Goal: Task Accomplishment & Management: Complete application form

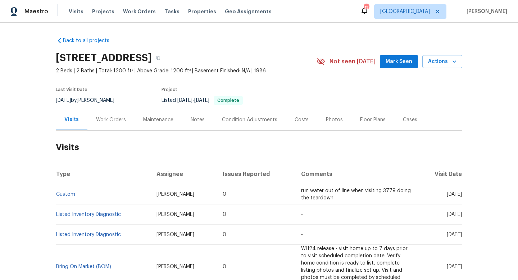
click at [107, 118] on div "Work Orders" at bounding box center [111, 119] width 30 height 7
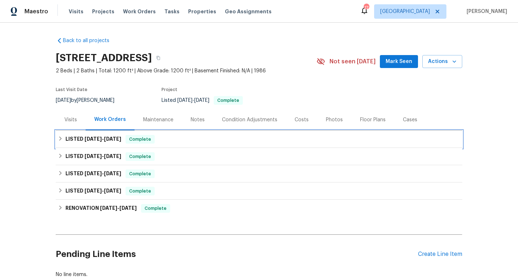
click at [108, 139] on span "[DATE]" at bounding box center [112, 138] width 17 height 5
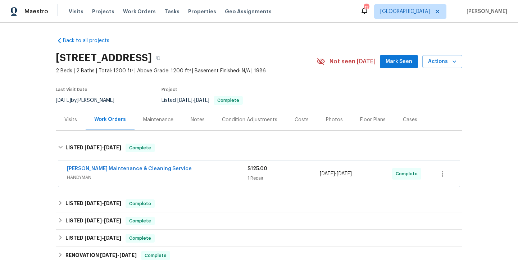
click at [220, 174] on span "HANDYMAN" at bounding box center [157, 177] width 181 height 7
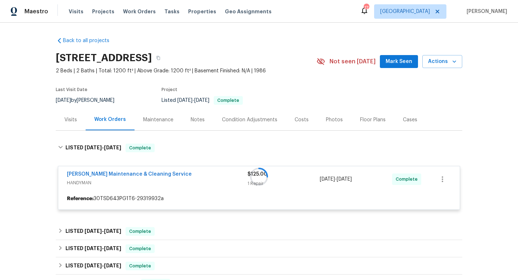
scroll to position [71, 0]
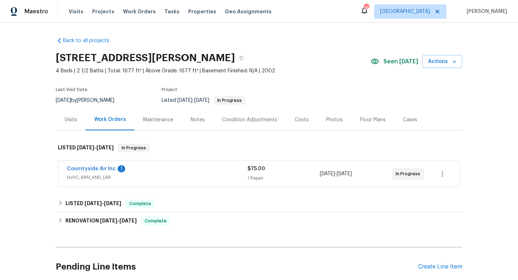
click at [164, 173] on div "Countryside Air Inc 1" at bounding box center [157, 169] width 181 height 9
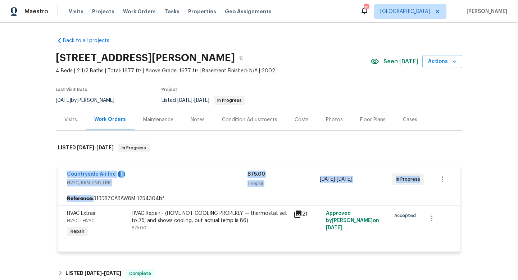
drag, startPoint x: 62, startPoint y: 172, endPoint x: 417, endPoint y: 196, distance: 355.6
click at [417, 196] on div "Countryside Air Inc 1 HVAC, BRN_AND_LRR $75.00 1 Repair 8/14/2025 - 8/16/2025 I…" at bounding box center [259, 209] width 402 height 86
click at [11, 186] on div "Back to all projects 12034 Diane Ln, Houston, TX 77067 4 Beds | 2 1/2 Baths | T…" at bounding box center [259, 151] width 518 height 257
drag, startPoint x: 61, startPoint y: 171, endPoint x: 489, endPoint y: 171, distance: 427.8
click at [489, 171] on div "Back to all projects 12034 Diane Ln, Houston, TX 77067 4 Beds | 2 1/2 Baths | T…" at bounding box center [259, 151] width 518 height 257
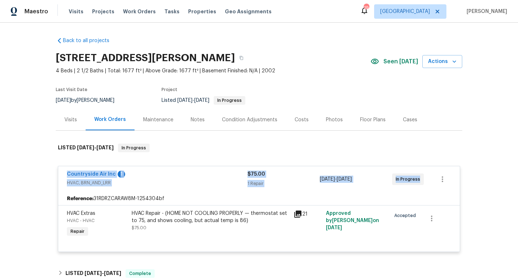
copy div "Countryside Air Inc 1 HVAC, BRN_AND_LRR $75.00 1 Repair 8/14/2025 - 8/16/2025 I…"
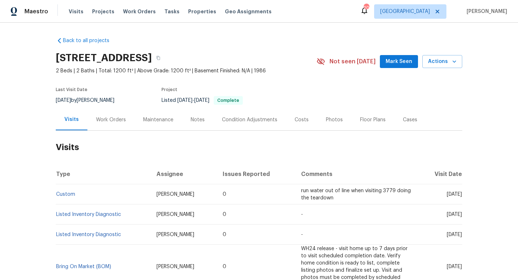
click at [119, 119] on div "Work Orders" at bounding box center [111, 119] width 30 height 7
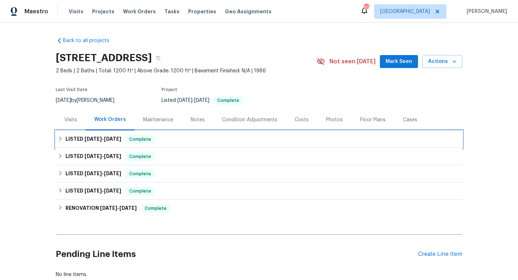
click at [169, 136] on div "LISTED [DATE] - [DATE] Complete" at bounding box center [259, 139] width 402 height 9
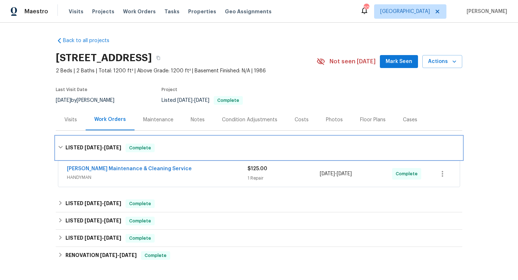
scroll to position [28, 0]
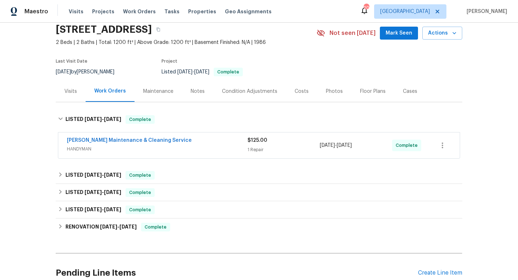
click at [206, 152] on span "HANDYMAN" at bounding box center [157, 148] width 181 height 7
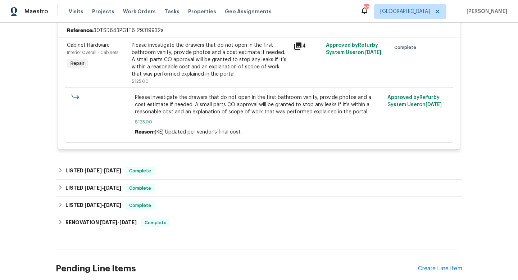
scroll to position [216, 0]
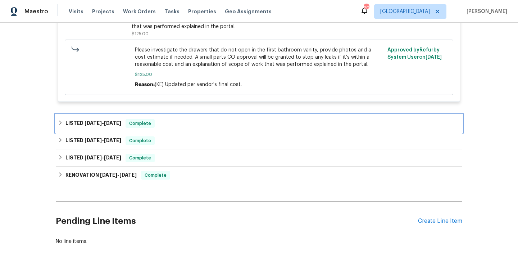
click at [221, 122] on div "LISTED [DATE] - [DATE] Complete" at bounding box center [259, 123] width 402 height 9
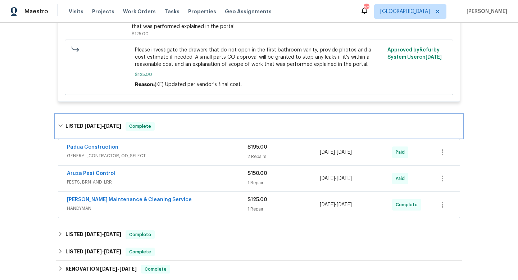
scroll to position [0, 0]
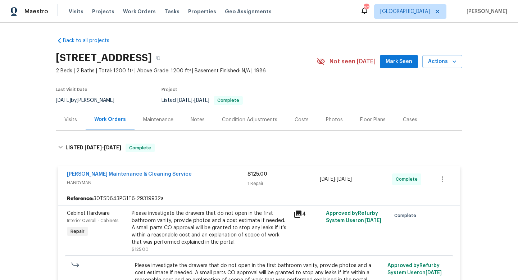
click at [79, 99] on div "[DATE] by [PERSON_NAME]" at bounding box center [89, 100] width 67 height 9
copy div "[DATE] by [PERSON_NAME]"
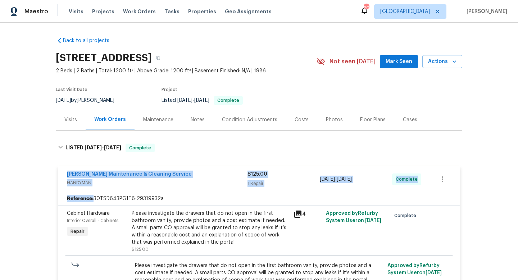
drag, startPoint x: 59, startPoint y: 171, endPoint x: 458, endPoint y: 194, distance: 400.0
click at [458, 194] on div "[PERSON_NAME] Maintenance & Cleaning Service HANDYMAN $125.00 1 Repair [DATE] -…" at bounding box center [259, 241] width 402 height 151
copy div "[PERSON_NAME] Maintenance & Cleaning Service HANDYMAN $125.00 1 Repair [DATE] -…"
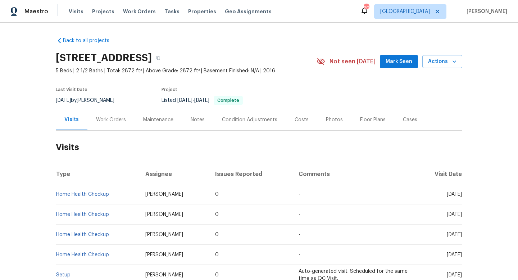
click at [115, 119] on div "Work Orders" at bounding box center [111, 119] width 30 height 7
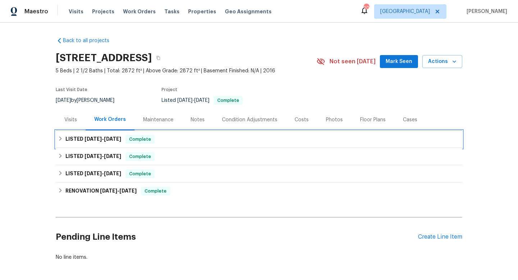
click at [86, 139] on span "5/28/25" at bounding box center [93, 138] width 17 height 5
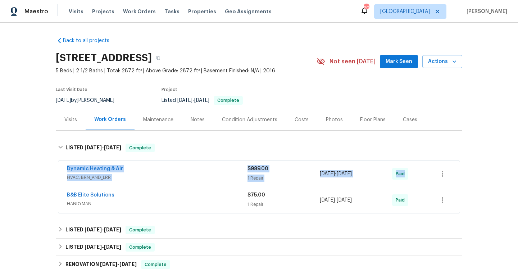
drag, startPoint x: 55, startPoint y: 169, endPoint x: 415, endPoint y: 181, distance: 360.0
click at [416, 183] on div "Back to all projects 3056 Sangria St, Kissimmee, FL 34744 5 Beds | 2 1/2 Baths …" at bounding box center [259, 151] width 518 height 257
copy div "Dynamic Heating & Air HVAC, BRN_AND_LRR $989.00 1 Repair 6/3/2025 - 6/17/2025 P…"
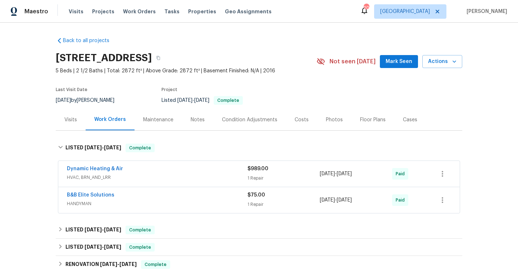
click at [229, 170] on div "Dynamic Heating & Air" at bounding box center [157, 169] width 181 height 9
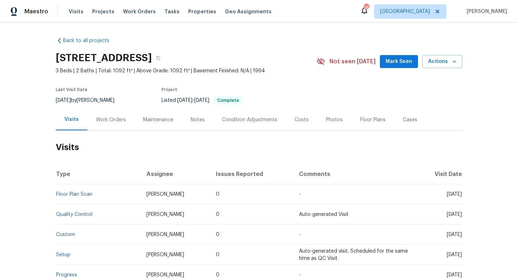
click at [90, 98] on div "[DATE] by [PERSON_NAME]" at bounding box center [89, 100] width 67 height 9
copy div "[DATE] by [PERSON_NAME]"
click at [114, 114] on div "Work Orders" at bounding box center [110, 119] width 47 height 21
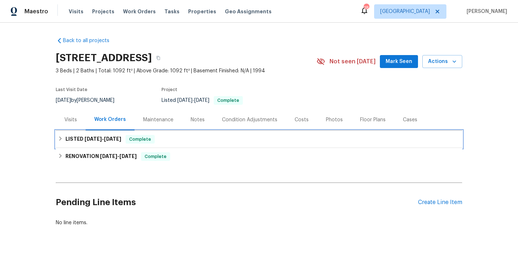
click at [91, 144] on div "LISTED 8/9/25 - 8/11/25 Complete" at bounding box center [259, 139] width 407 height 17
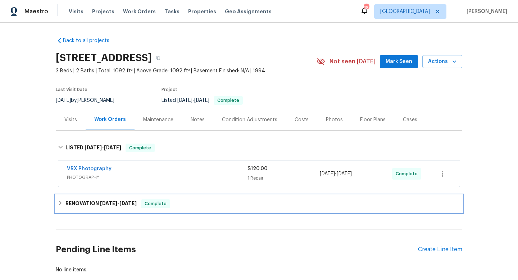
click at [80, 204] on h6 "RENOVATION 7/2/25 - 8/7/25" at bounding box center [100, 203] width 71 height 9
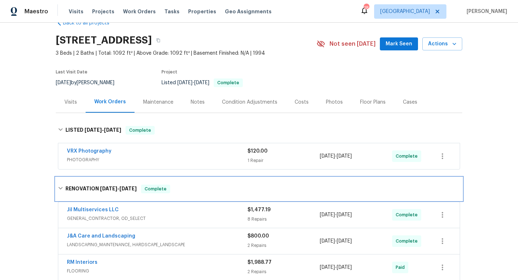
scroll to position [21, 0]
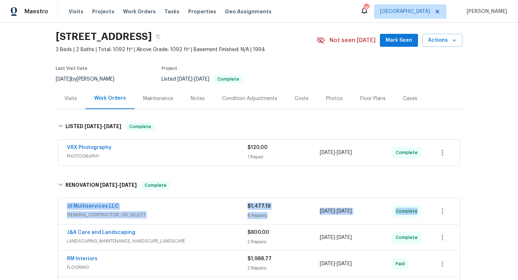
drag, startPoint x: 59, startPoint y: 203, endPoint x: 430, endPoint y: 210, distance: 370.3
click at [430, 210] on div "Jil Multiservices LLC GENERAL_CONTRACTOR, OD_SELECT $1,477.19 8 Repairs 7/22/20…" at bounding box center [259, 211] width 402 height 26
copy div "Jil Multiservices LLC GENERAL_CONTRACTOR, OD_SELECT $1,477.19 8 Repairs 7/22/20…"
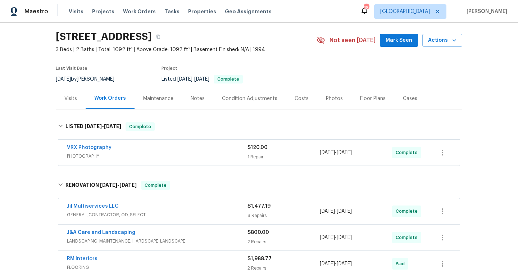
click at [71, 92] on div "Visits" at bounding box center [71, 98] width 30 height 21
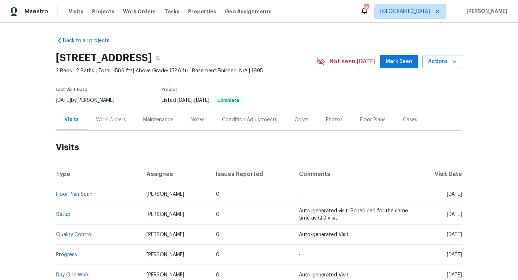
click at [113, 114] on div "Work Orders" at bounding box center [110, 119] width 47 height 21
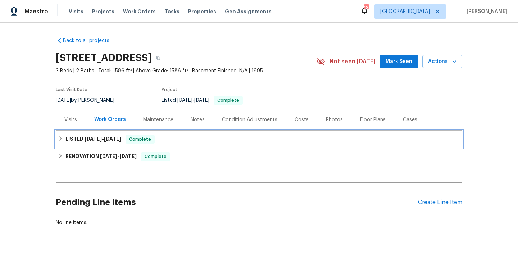
click at [186, 134] on div "LISTED 6/18/25 - 6/19/25 Complete" at bounding box center [259, 139] width 407 height 17
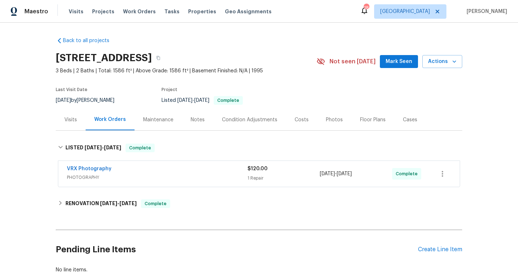
click at [77, 121] on div "Visits" at bounding box center [71, 119] width 30 height 21
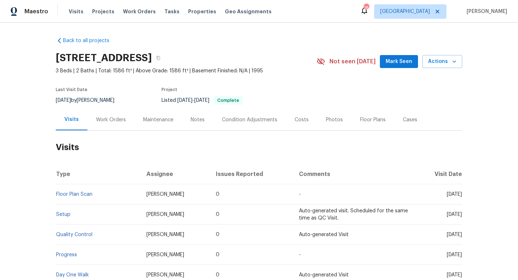
click at [103, 99] on div "6/21/2025 by Terry Tullar" at bounding box center [89, 100] width 67 height 9
copy div "6/21/2025 by Terry Tullar"
click at [115, 119] on div "Work Orders" at bounding box center [111, 119] width 30 height 7
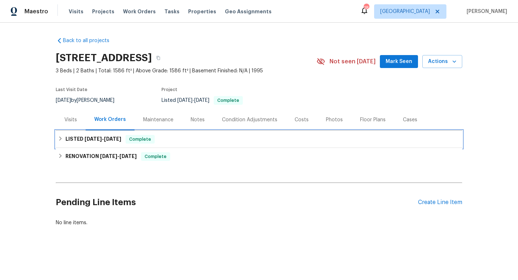
click at [116, 142] on h6 "LISTED 6/18/25 - 6/19/25" at bounding box center [93, 139] width 56 height 9
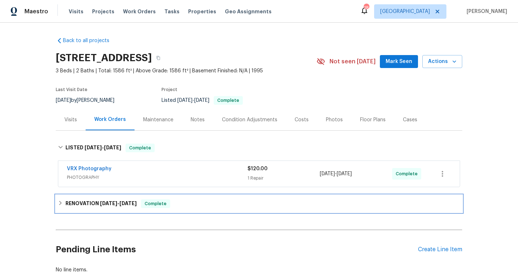
click at [77, 202] on h6 "RENOVATION 6/9/25 - 6/19/25" at bounding box center [100, 203] width 71 height 9
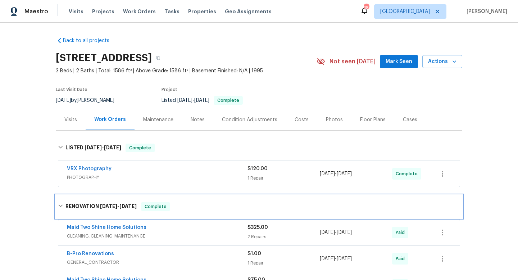
scroll to position [36, 0]
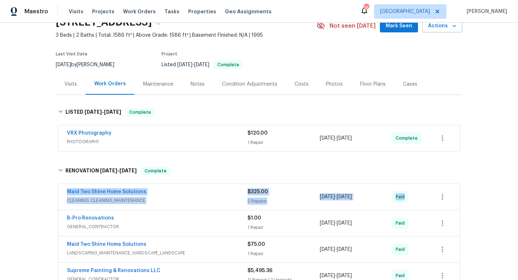
drag, startPoint x: 60, startPoint y: 192, endPoint x: 417, endPoint y: 199, distance: 357.0
click at [417, 199] on div "Maid Two Shine Home Solutions CLEANING, CLEANING_MAINTENANCE $325.00 2 Repairs …" at bounding box center [259, 197] width 402 height 26
copy div "Maid Two Shine Home Solutions CLEANING, CLEANING_MAINTENANCE $325.00 2 Repairs …"
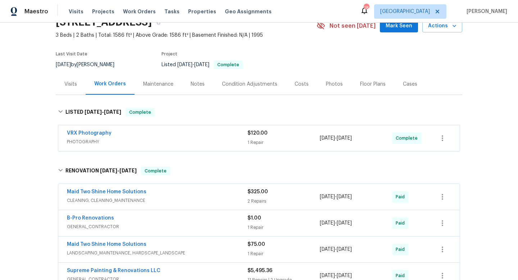
click at [68, 84] on div "Visits" at bounding box center [70, 84] width 13 height 7
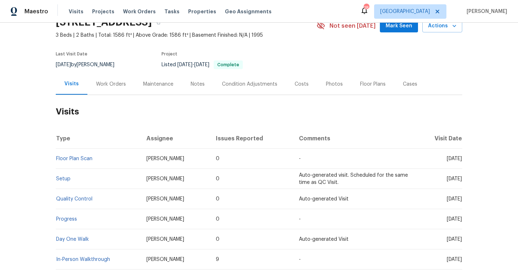
click at [403, 90] on div "Cases" at bounding box center [410, 83] width 32 height 21
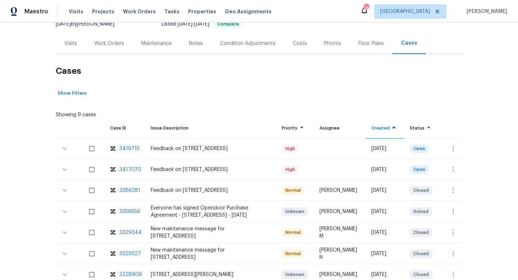
scroll to position [77, 0]
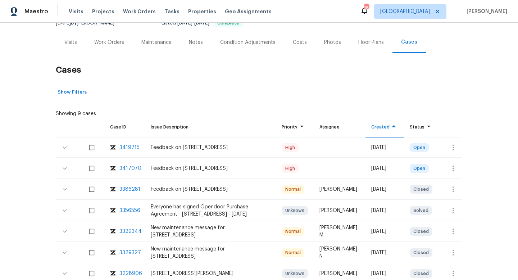
click at [133, 169] on div "3417070" at bounding box center [130, 168] width 22 height 7
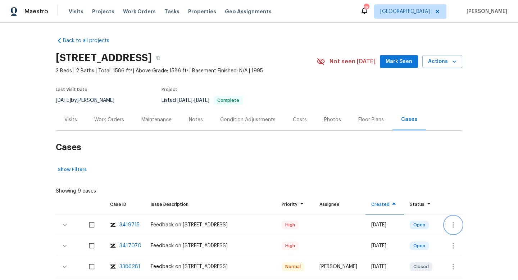
click at [453, 222] on icon "button" at bounding box center [453, 225] width 1 height 6
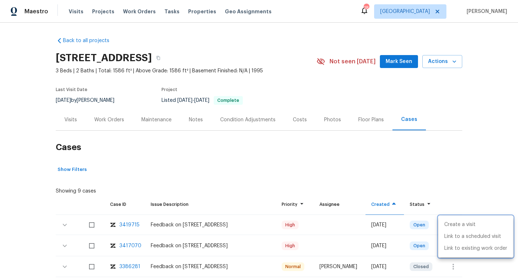
click at [450, 216] on div at bounding box center [259, 140] width 518 height 280
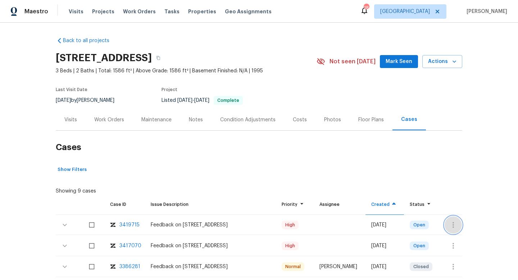
click at [453, 223] on icon "button" at bounding box center [453, 225] width 9 height 9
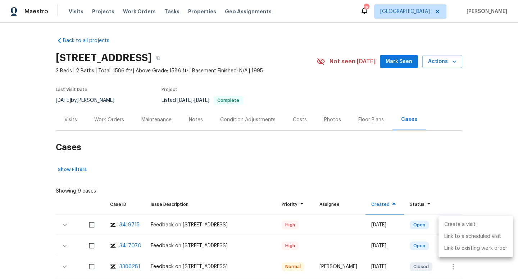
click at [453, 223] on li "Create a visit" at bounding box center [476, 225] width 74 height 12
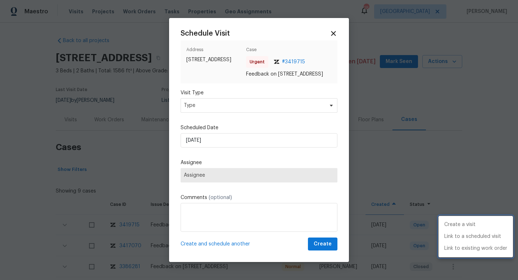
click at [215, 114] on div at bounding box center [259, 140] width 518 height 280
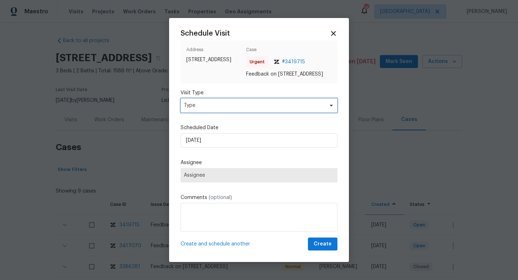
click at [207, 109] on span "Type" at bounding box center [254, 105] width 140 height 7
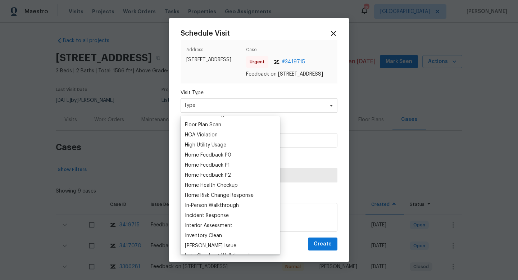
scroll to position [189, 0]
click at [212, 162] on div "Home Feedback P1" at bounding box center [207, 165] width 45 height 7
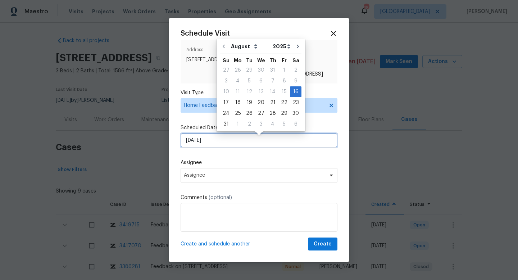
click at [203, 144] on input "16/08/2025" at bounding box center [259, 140] width 157 height 14
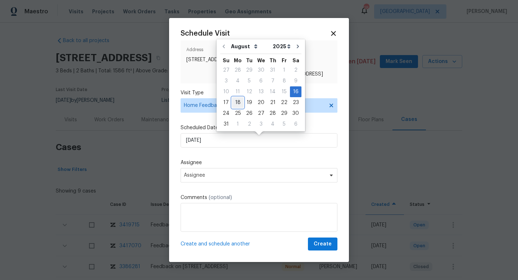
click at [236, 101] on div "18" at bounding box center [238, 103] width 12 height 10
type input "18/08/2025"
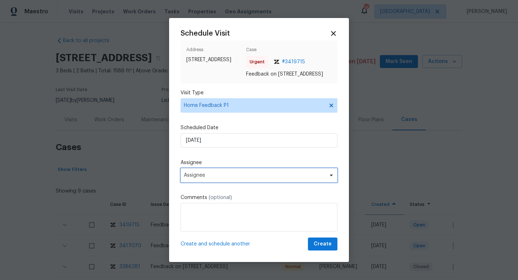
click at [208, 178] on span "Assignee" at bounding box center [254, 175] width 141 height 6
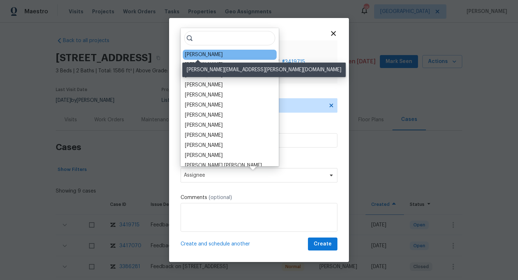
click at [196, 52] on div "[PERSON_NAME]" at bounding box center [204, 54] width 38 height 7
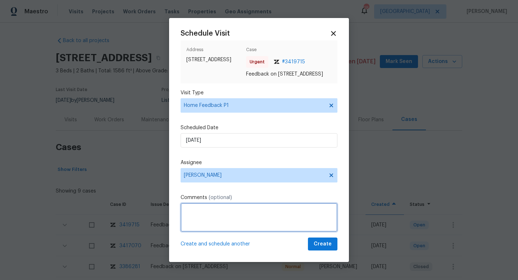
click at [231, 232] on textarea at bounding box center [259, 217] width 157 height 29
paste textarea "New roofNew sidingNew paint Removal of bad odors"
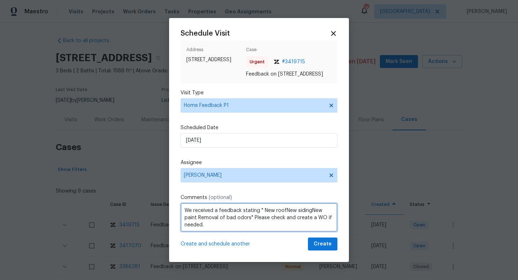
scroll to position [1, 0]
type textarea "We received a feedback stating " New roofNew sidingNew paint Removal of bad odo…"
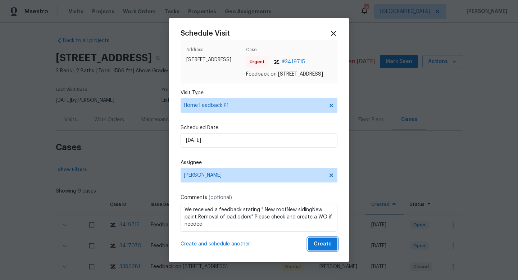
click at [323, 245] on span "Create" at bounding box center [323, 244] width 18 height 9
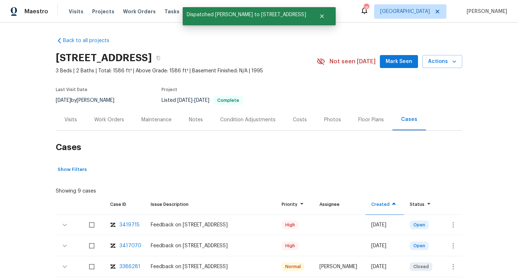
click at [73, 119] on div "Visits" at bounding box center [70, 119] width 13 height 7
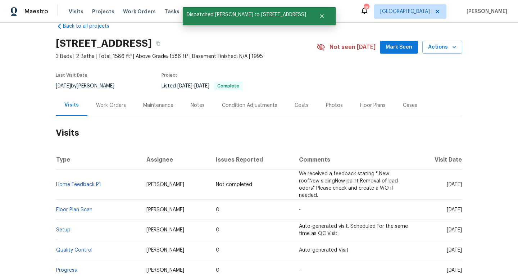
scroll to position [17, 0]
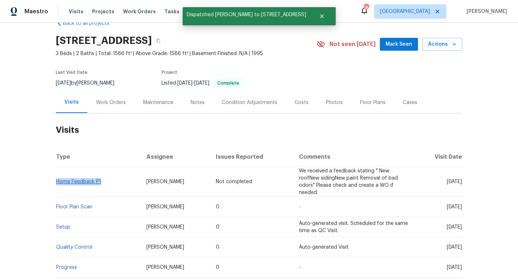
drag, startPoint x: 114, startPoint y: 181, endPoint x: 56, endPoint y: 178, distance: 58.0
click at [56, 178] on td "Home Feedback P1" at bounding box center [98, 182] width 85 height 30
copy link "Home Feedback P1"
